Goal: Transaction & Acquisition: Purchase product/service

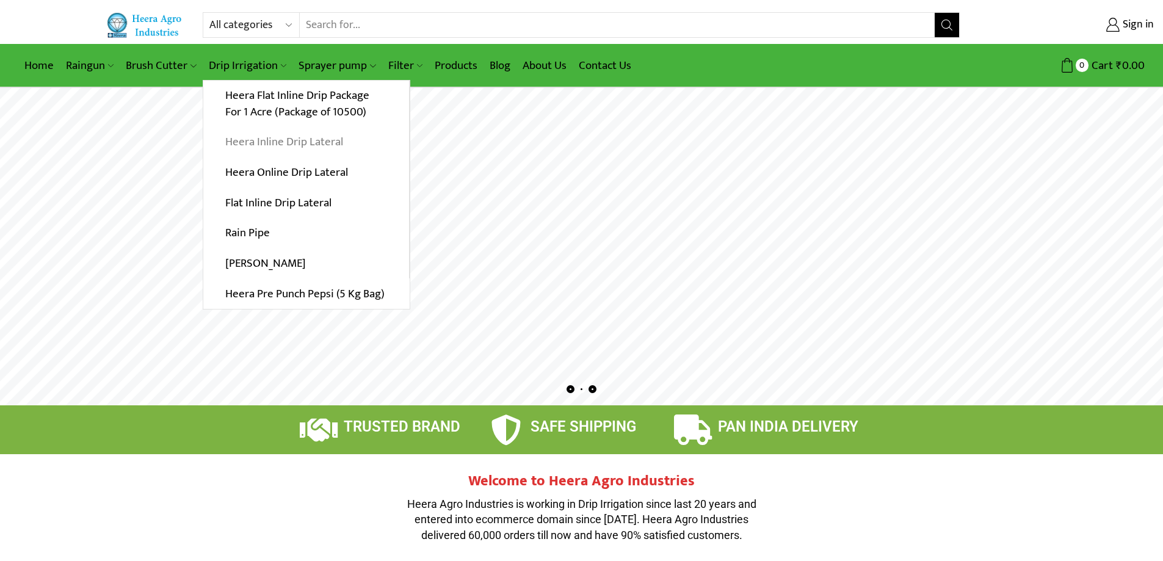
click at [299, 145] on link "Heera Inline Drip Lateral" at bounding box center [306, 142] width 206 height 31
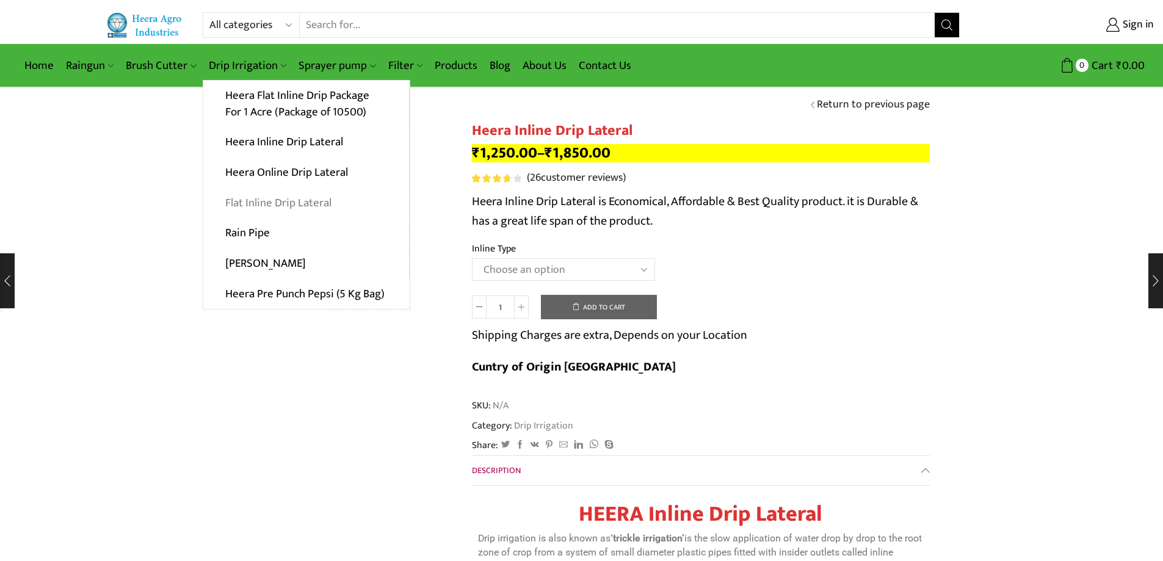
click at [278, 201] on link "Flat Inline Drip Lateral" at bounding box center [306, 202] width 206 height 31
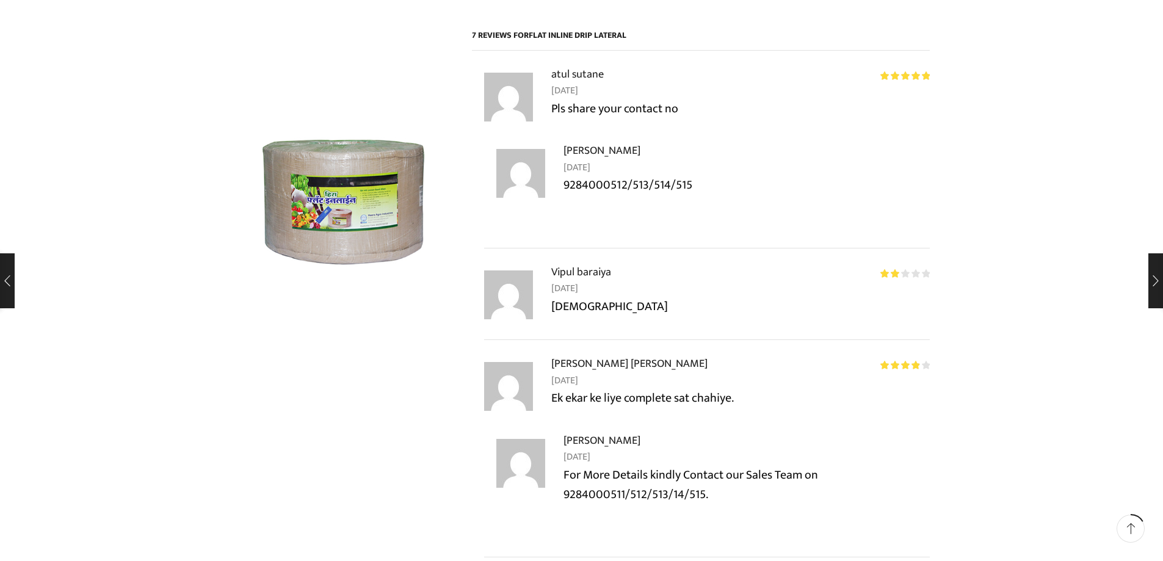
scroll to position [1343, 0]
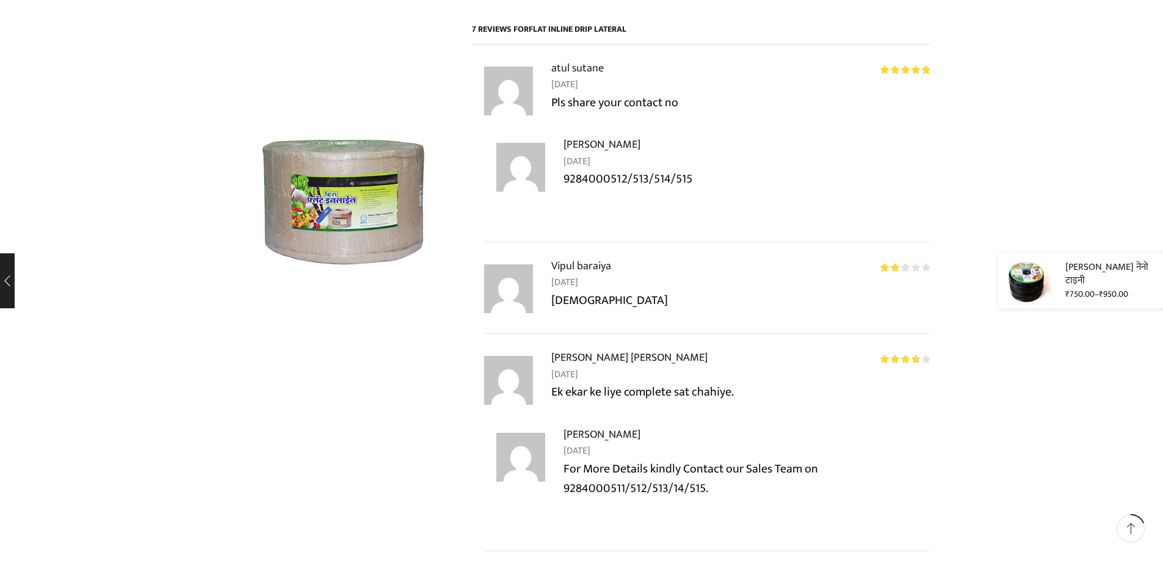
click at [1152, 285] on div "हिरा नेनो टाइनी ₹ 750.00 – ₹ 950.00" at bounding box center [1080, 280] width 165 height 55
click at [1083, 277] on link "हिरा नेनो टाइनी" at bounding box center [1113, 274] width 95 height 28
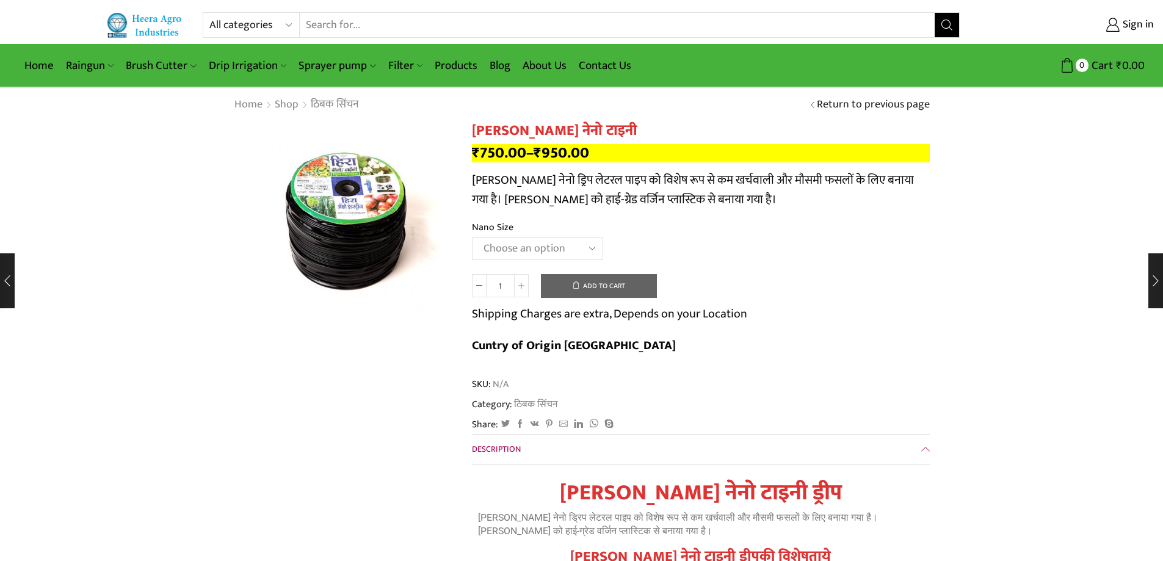
click at [531, 250] on select "Choose an option Gold 16 MM 1 feet 16 MM 1 feet Nano 12 MM 2 feet" at bounding box center [537, 249] width 131 height 23
click at [472, 238] on select "Choose an option Gold 16 MM 1 feet 16 MM 1 feet Nano 12 MM 2 feet" at bounding box center [537, 249] width 131 height 23
select select "16 MM 1 feet"
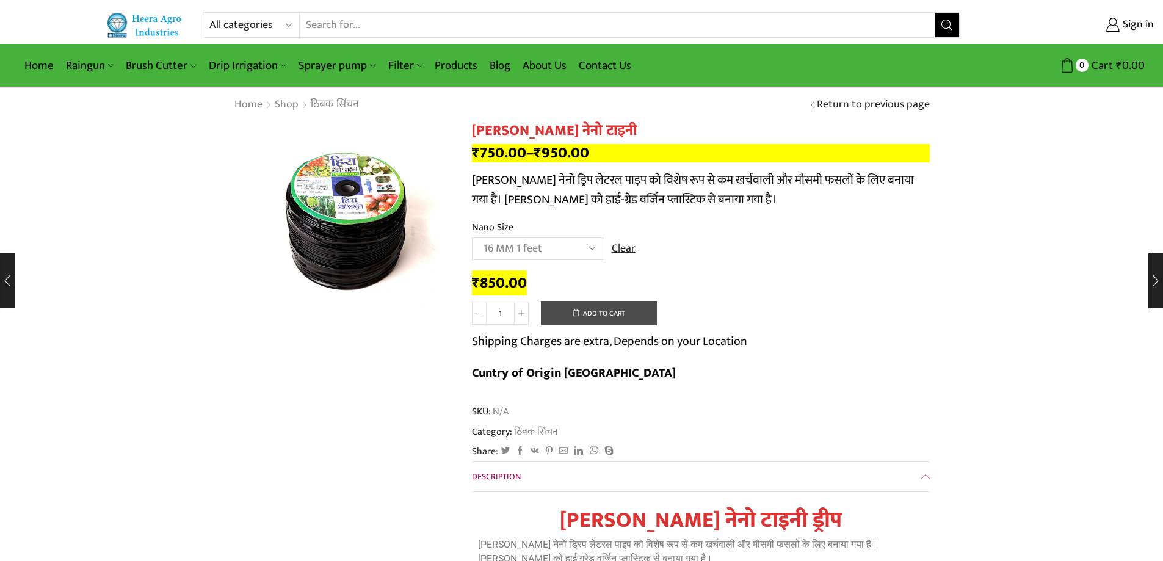
click at [592, 316] on button "Add to cart" at bounding box center [599, 313] width 116 height 24
